Goal: Find specific page/section: Find specific page/section

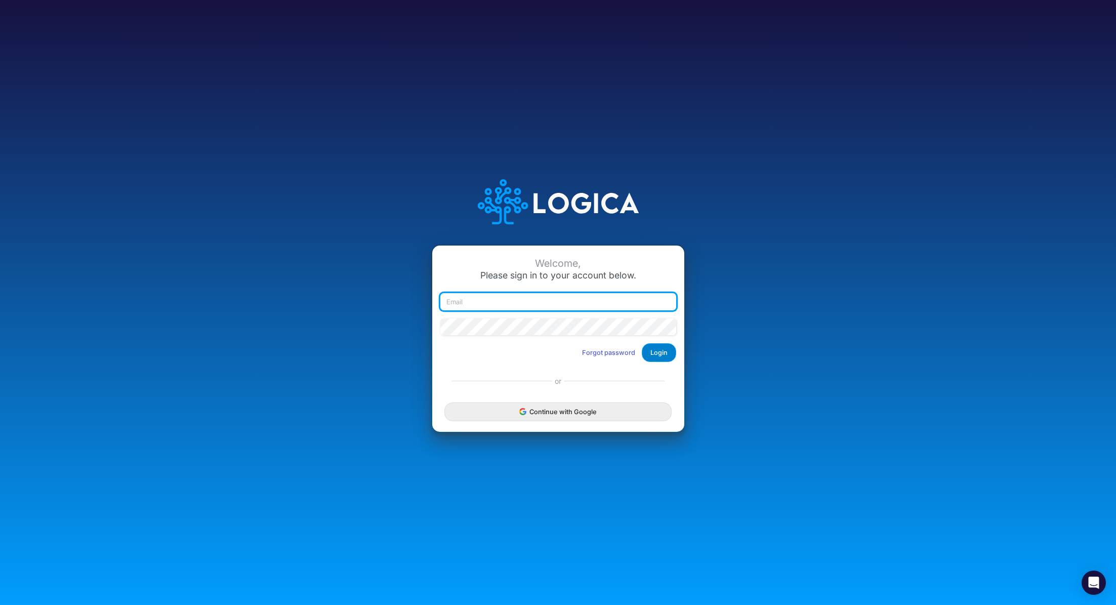
type input "renato.matsumoto@recargapay.com"
click at [664, 357] on button "Login" at bounding box center [659, 352] width 34 height 19
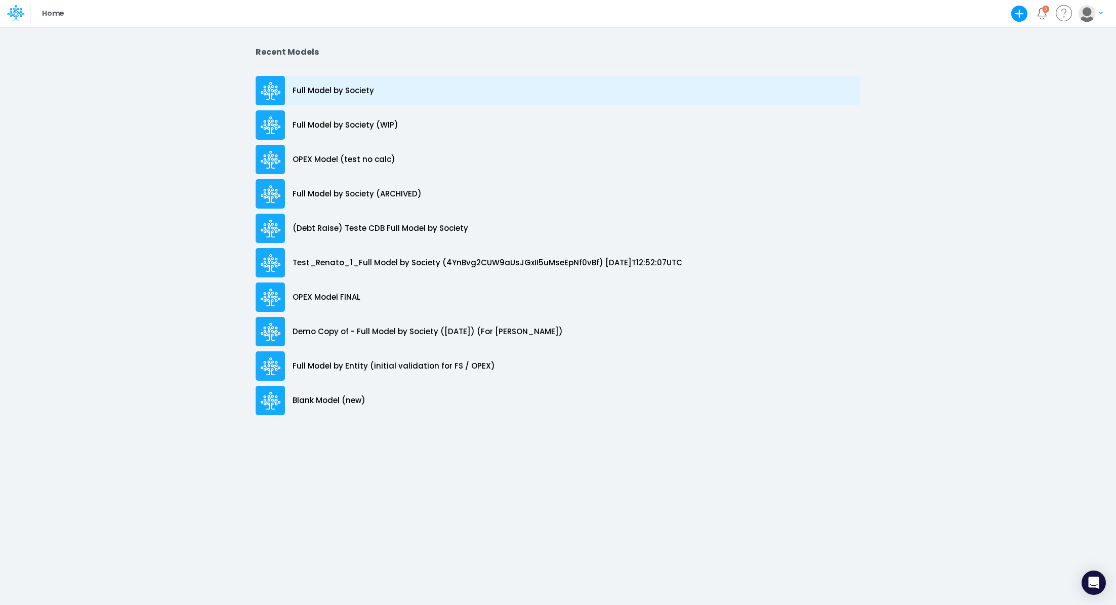
click at [347, 90] on p "Full Model by Society" at bounding box center [333, 91] width 81 height 12
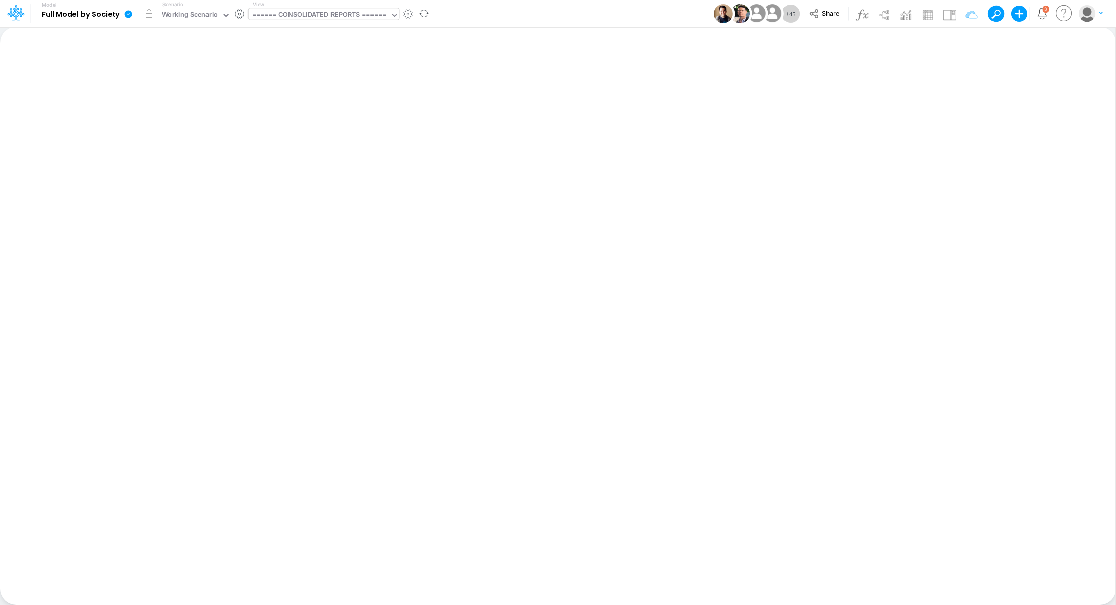
click at [303, 19] on div "====== CONSOLIDATED REPORTS ======" at bounding box center [319, 16] width 135 height 12
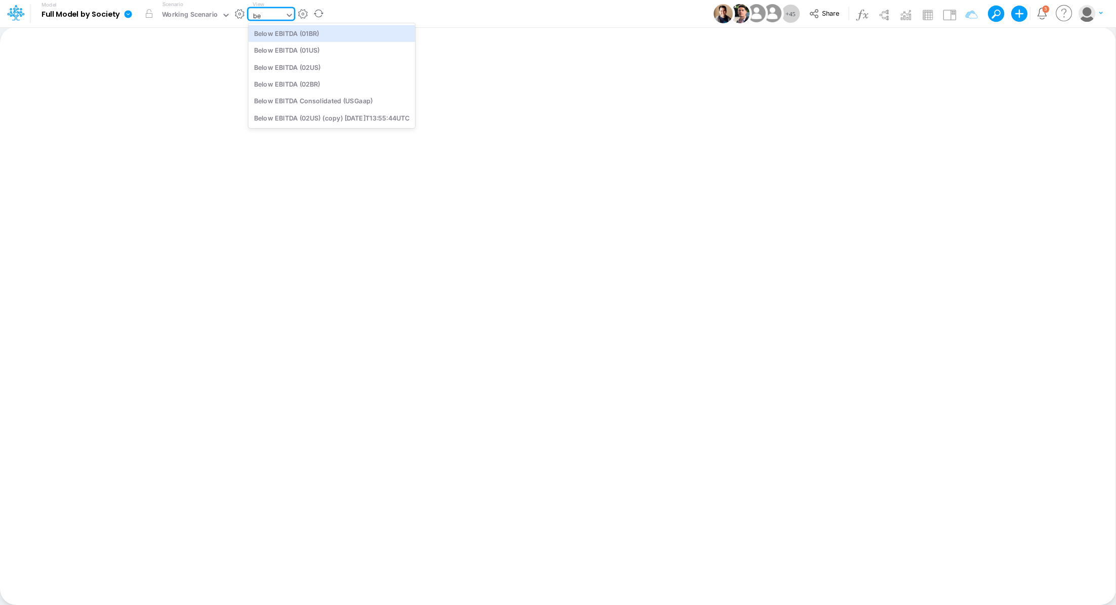
type input "bel"
click at [298, 98] on div "Below EBITDA Consolidated (USGaap)" at bounding box center [332, 101] width 167 height 17
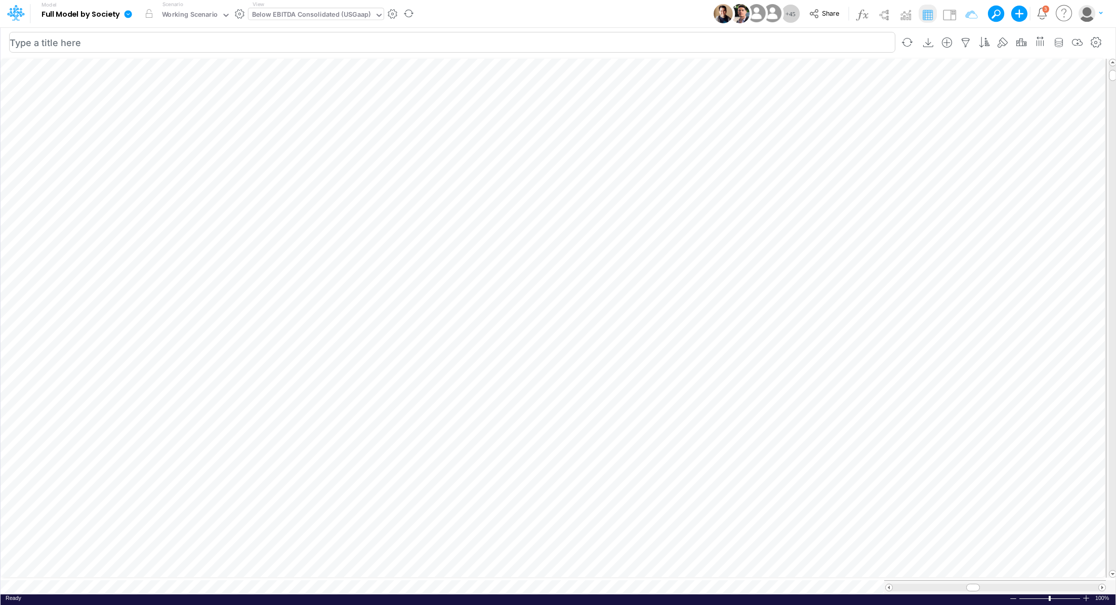
scroll to position [5, 1]
